Goal: Download file/media

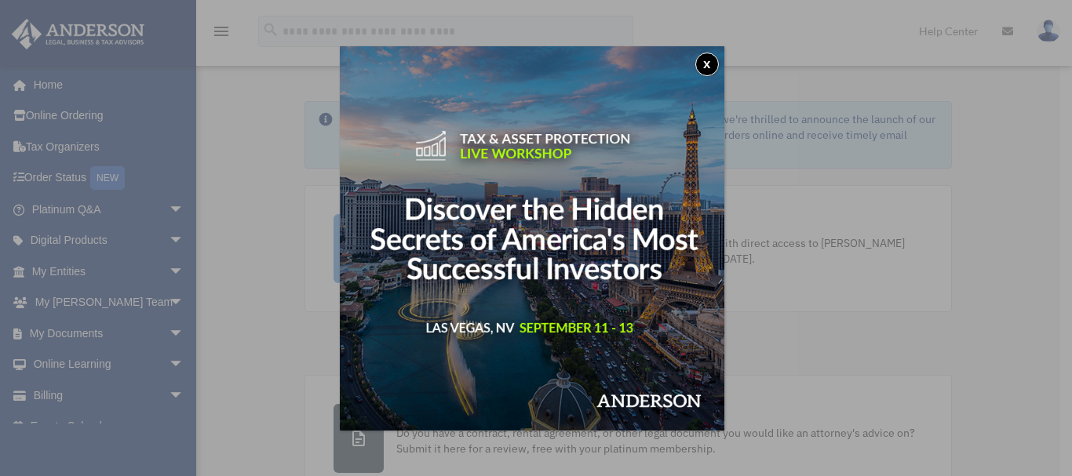
click at [712, 65] on button "x" at bounding box center [707, 65] width 24 height 24
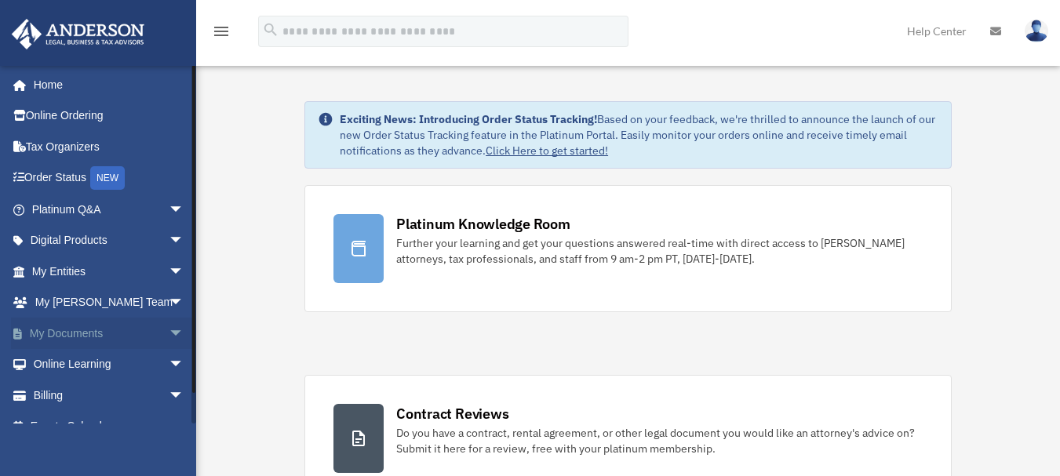
click at [109, 324] on link "My Documents arrow_drop_down" at bounding box center [109, 333] width 197 height 31
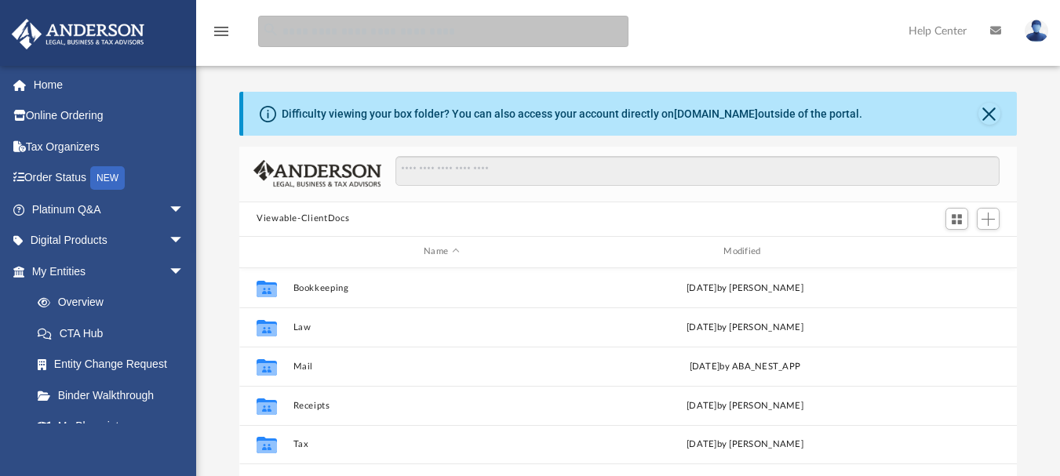
scroll to position [345, 766]
click at [371, 38] on input "search" at bounding box center [443, 31] width 370 height 31
type input "********"
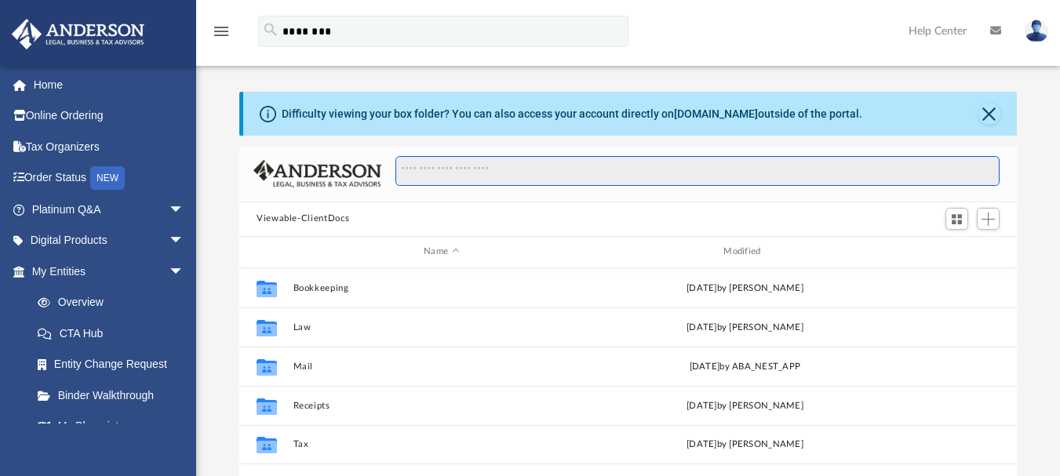
click at [543, 180] on input "Search files and folders" at bounding box center [697, 171] width 604 height 30
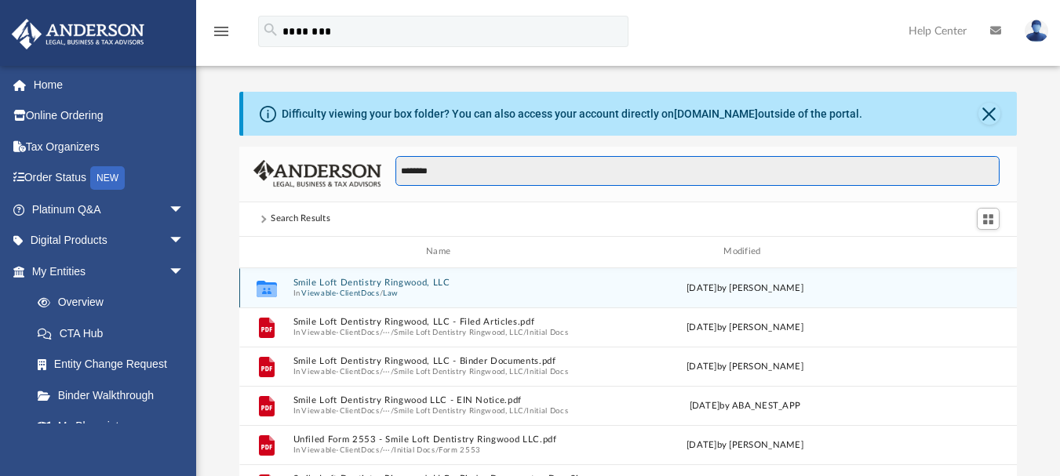
type input "********"
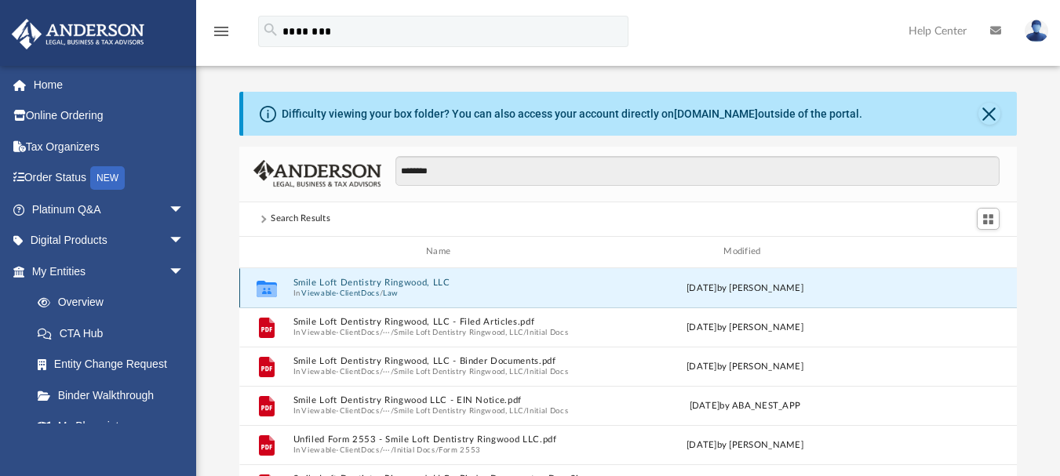
click at [317, 279] on button "Smile Loft Dentistry Ringwood, LLC" at bounding box center [441, 283] width 297 height 10
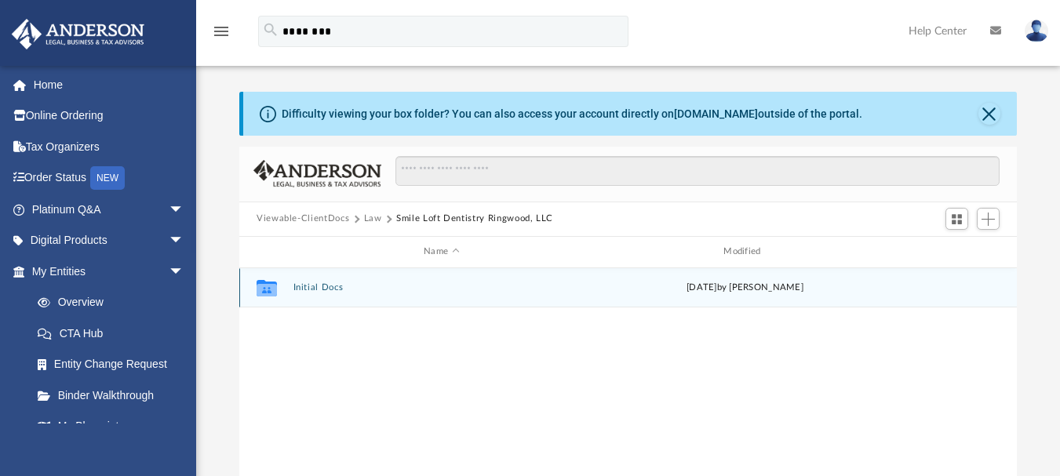
click at [326, 289] on button "Initial Docs" at bounding box center [441, 287] width 297 height 10
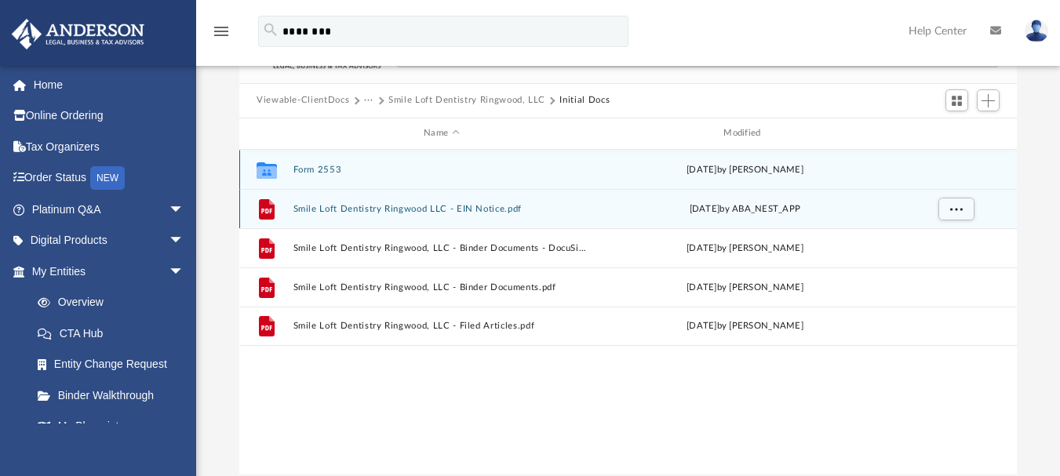
scroll to position [157, 0]
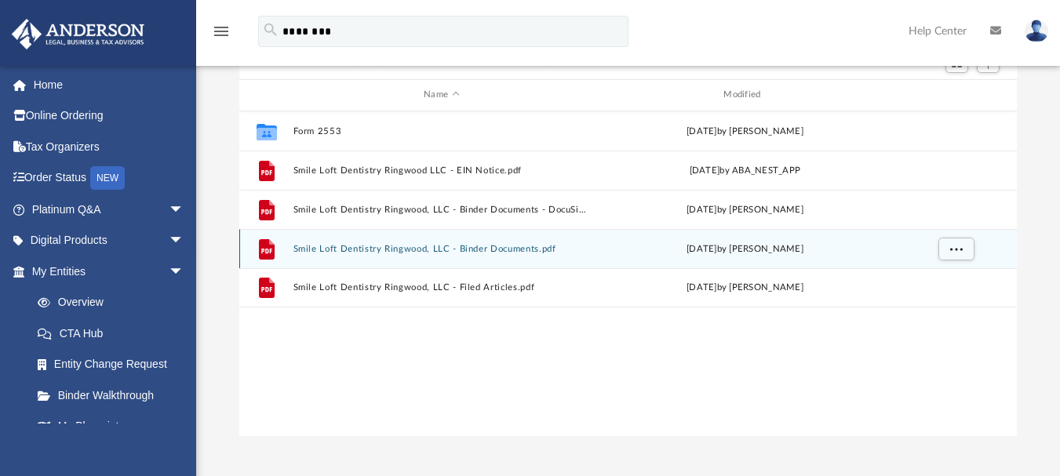
click at [384, 253] on button "Smile Loft Dentistry Ringwood, LLC - Binder Documents.pdf" at bounding box center [441, 248] width 297 height 10
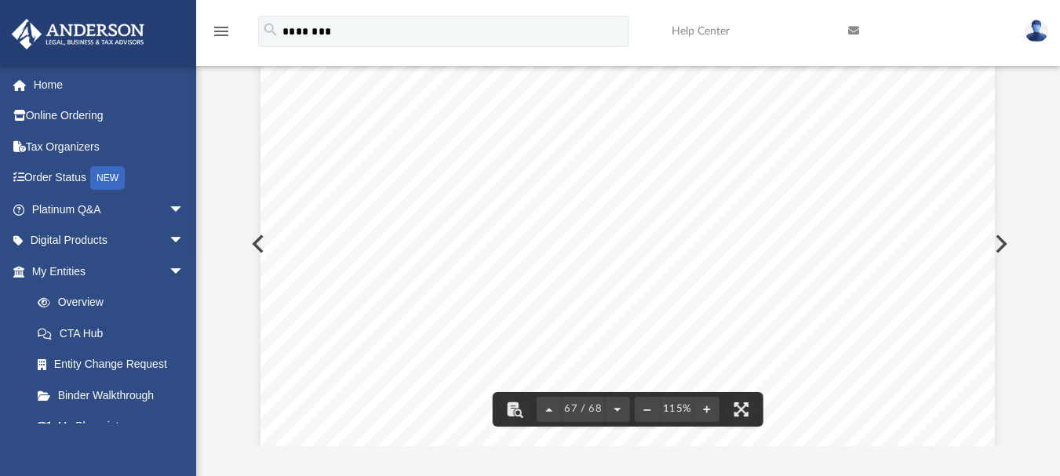
scroll to position [64133, 0]
click at [260, 238] on div "Assignment of Membership Interest Page 2 of 2 4. Release and Termination . The …" at bounding box center [627, 229] width 734 height 950
click at [260, 243] on div "Assignment of Membership Interest Page 2 of 2 4. Release and Termination . The …" at bounding box center [627, 229] width 734 height 950
drag, startPoint x: 258, startPoint y: 246, endPoint x: 269, endPoint y: 234, distance: 16.7
click at [260, 246] on div "Assignment of Membership Interest Page 2 of 2 4. Release and Termination . The …" at bounding box center [627, 229] width 734 height 950
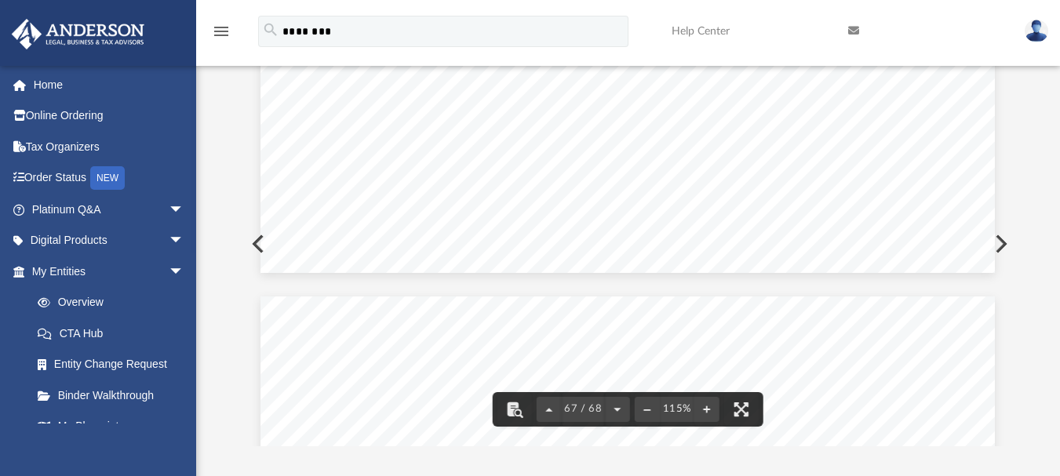
scroll to position [63506, 0]
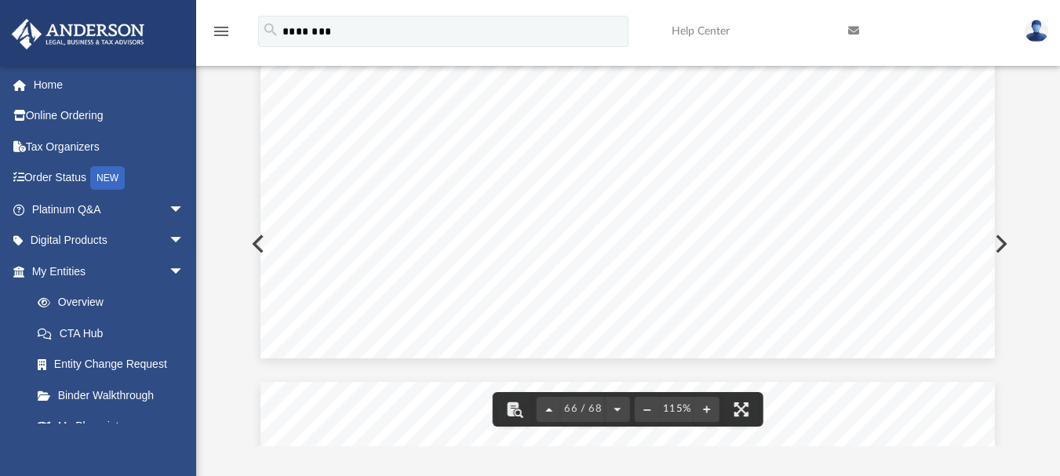
click at [549, 409] on button "File preview" at bounding box center [549, 409] width 25 height 35
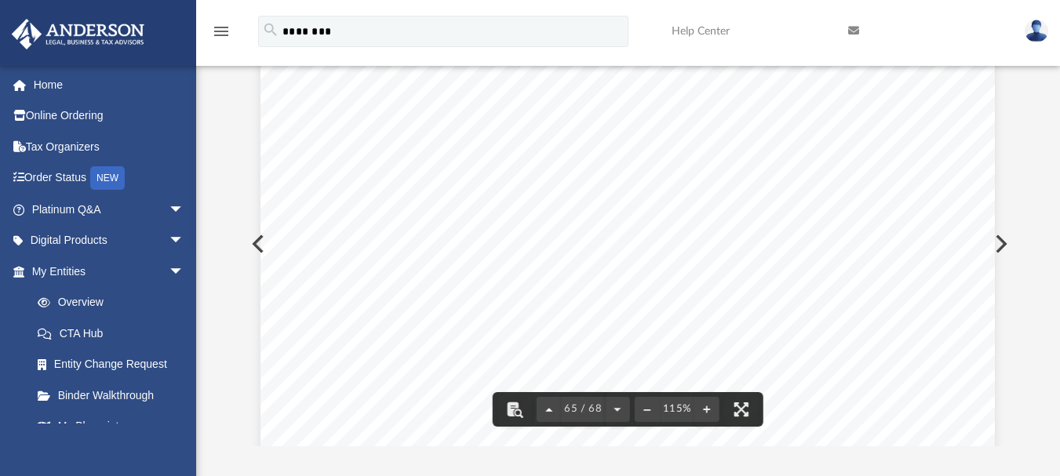
click at [549, 408] on button "File preview" at bounding box center [549, 409] width 25 height 35
click at [572, 408] on span "62 / 68" at bounding box center [583, 409] width 43 height 10
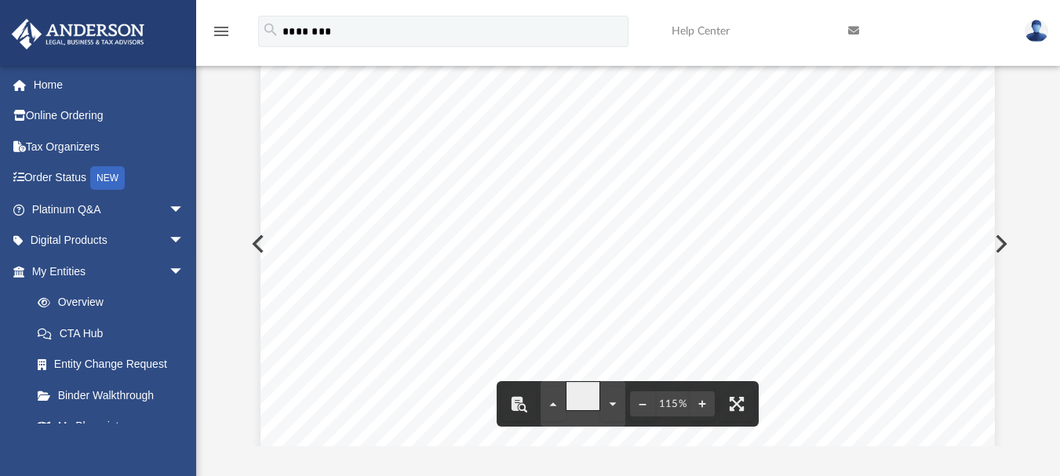
click at [572, 408] on input "**" at bounding box center [583, 396] width 35 height 30
type input "*"
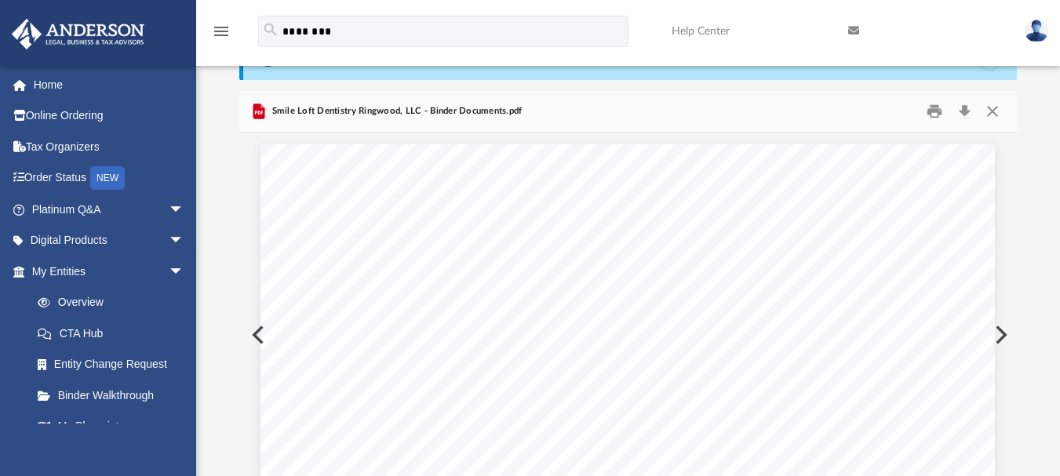
scroll to position [0, 0]
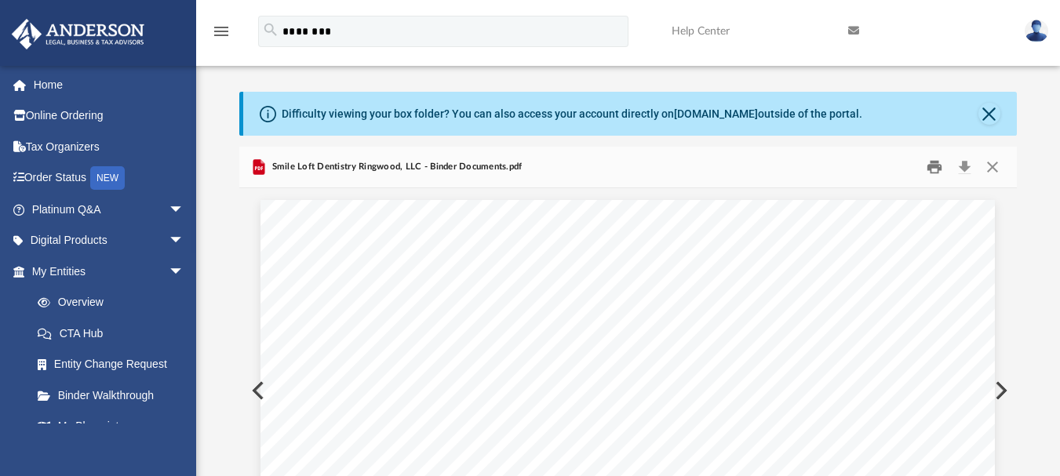
click at [935, 169] on button "Print" at bounding box center [934, 167] width 31 height 24
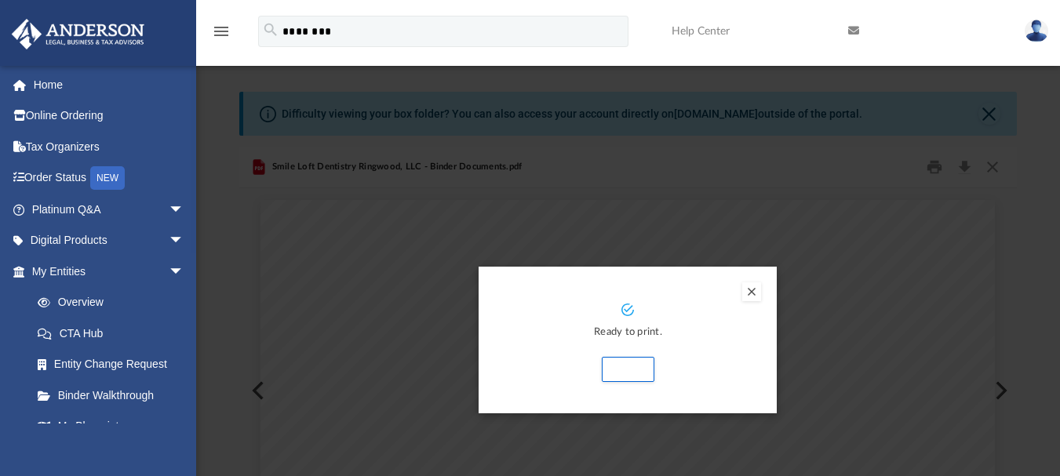
click at [752, 293] on button "Preview" at bounding box center [751, 291] width 19 height 19
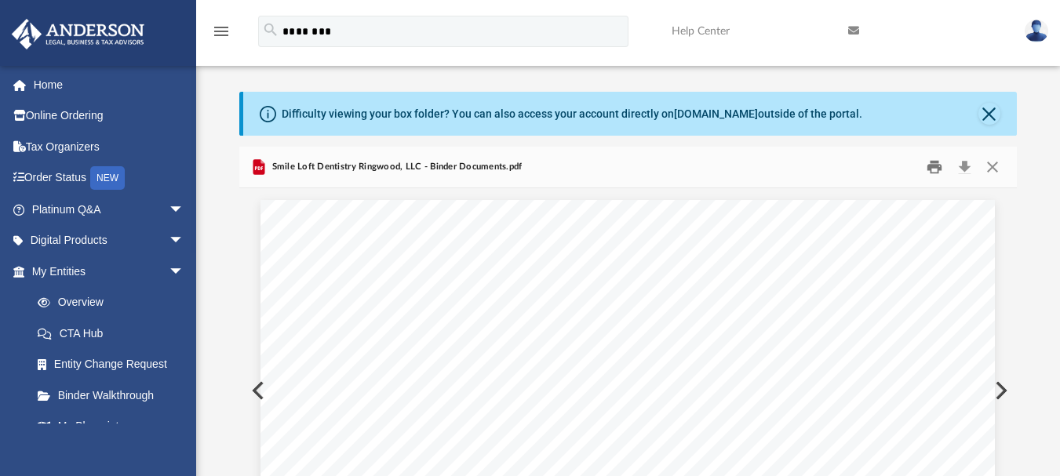
click at [945, 169] on button "Print" at bounding box center [934, 167] width 31 height 24
